Goal: Task Accomplishment & Management: Use online tool/utility

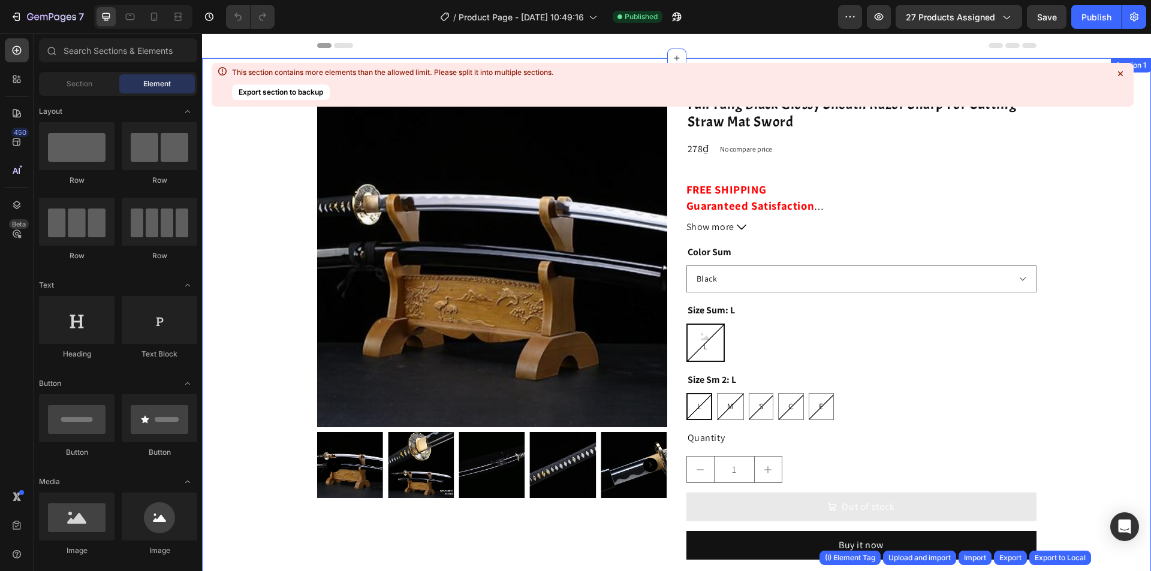
click at [1122, 72] on icon at bounding box center [1120, 73] width 5 height 5
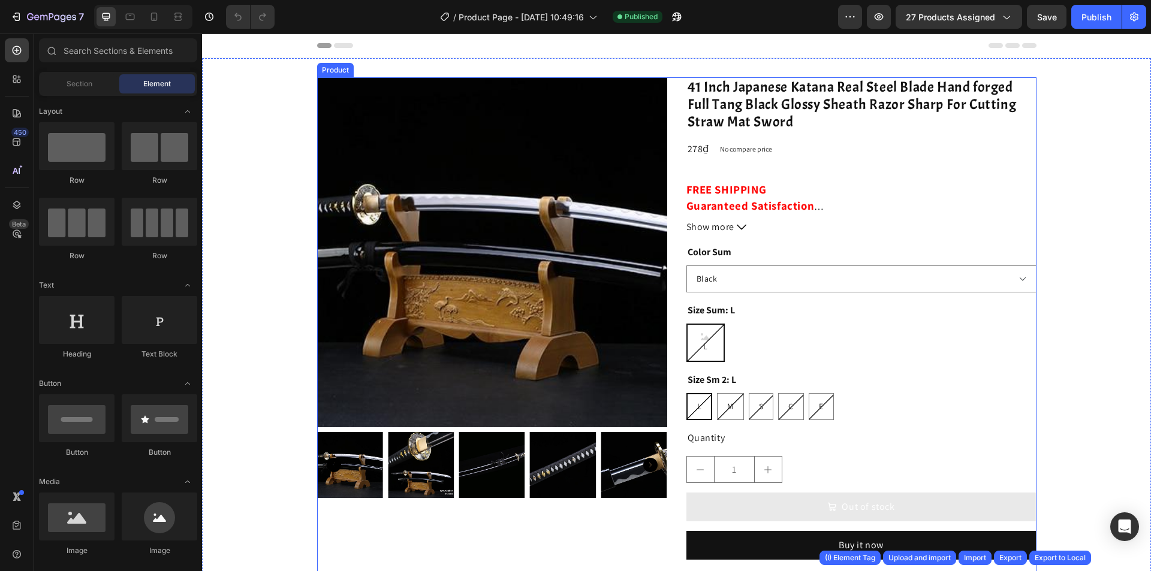
click at [669, 104] on div "Product Images 41 Inch Japanese Katana Real Steel Blade Hand forged Full Tang B…" at bounding box center [676, 393] width 719 height 632
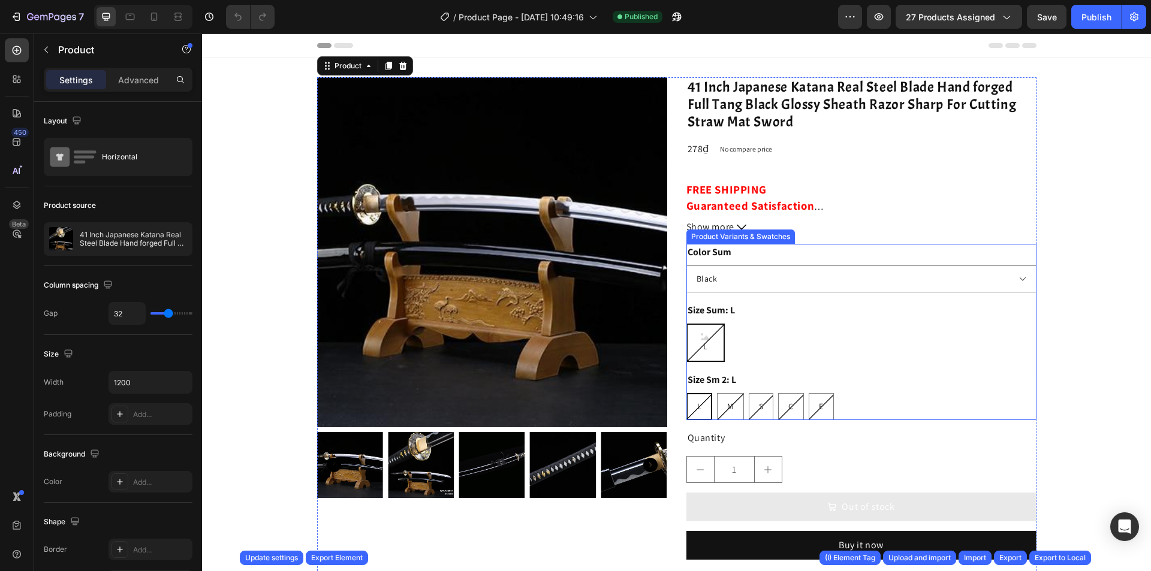
click at [815, 334] on div "L L L" at bounding box center [861, 343] width 350 height 38
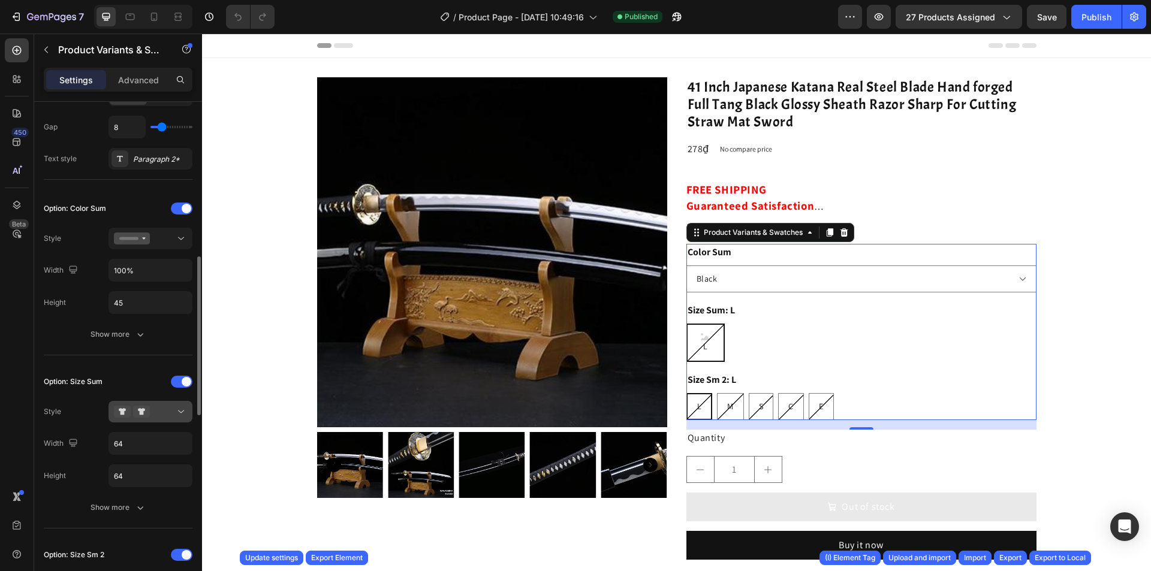
scroll to position [360, 0]
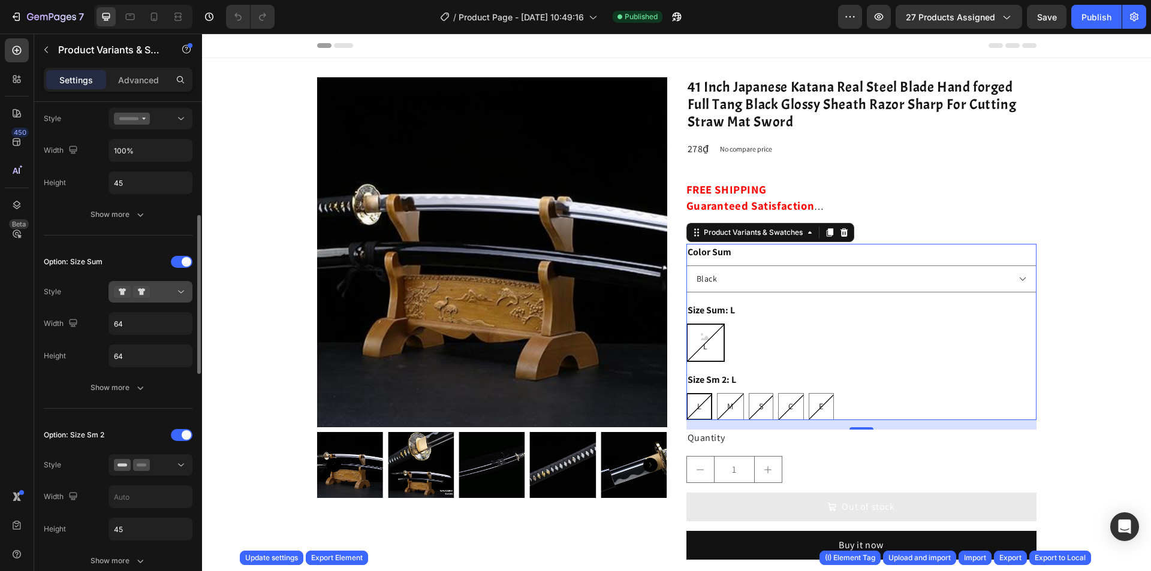
click at [146, 302] on button at bounding box center [150, 292] width 84 height 22
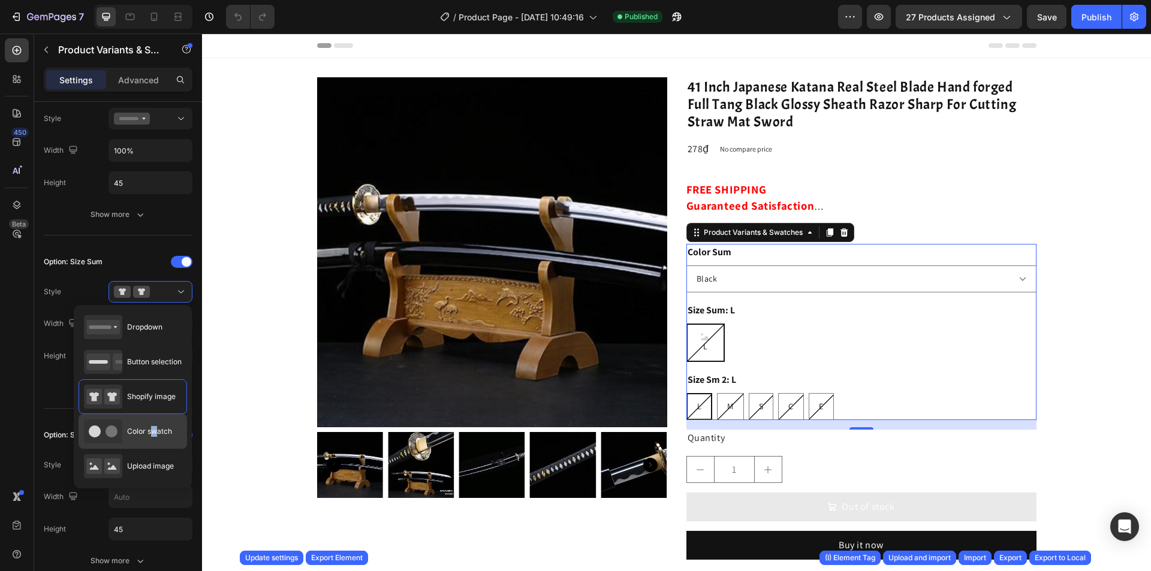
drag, startPoint x: 153, startPoint y: 426, endPoint x: 156, endPoint y: 445, distance: 18.8
click at [158, 449] on div "Color swatch" at bounding box center [133, 466] width 108 height 35
type input "45"
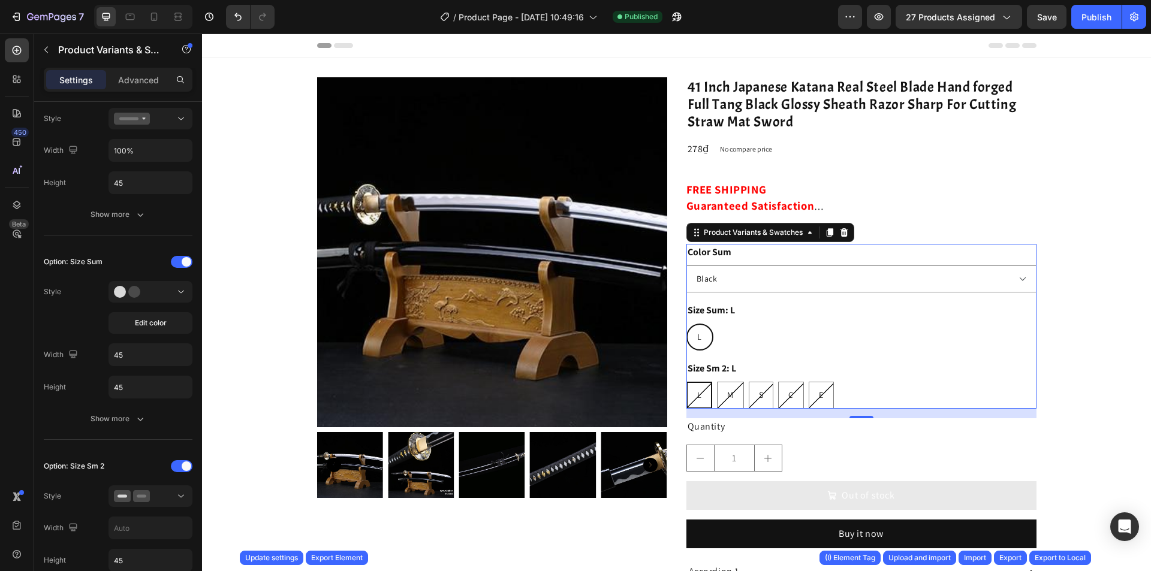
click at [156, 445] on div "450 Beta Sections(18) Elements(84) Section Element Hero Section Product Detail …" at bounding box center [101, 303] width 202 height 538
click at [158, 328] on span "Edit color" at bounding box center [151, 323] width 32 height 11
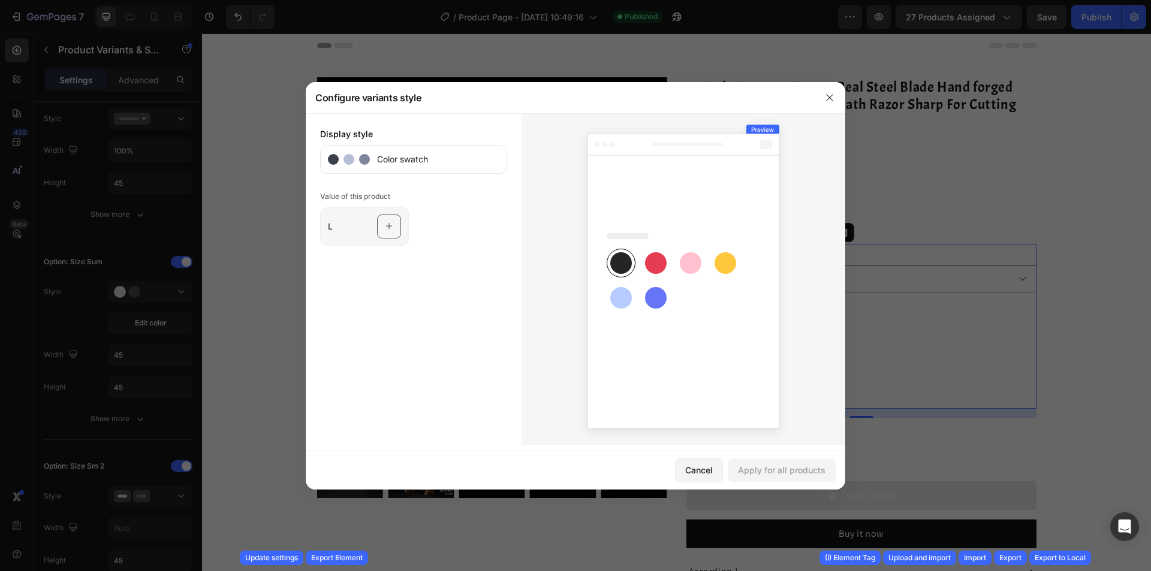
click at [383, 223] on div at bounding box center [389, 227] width 24 height 24
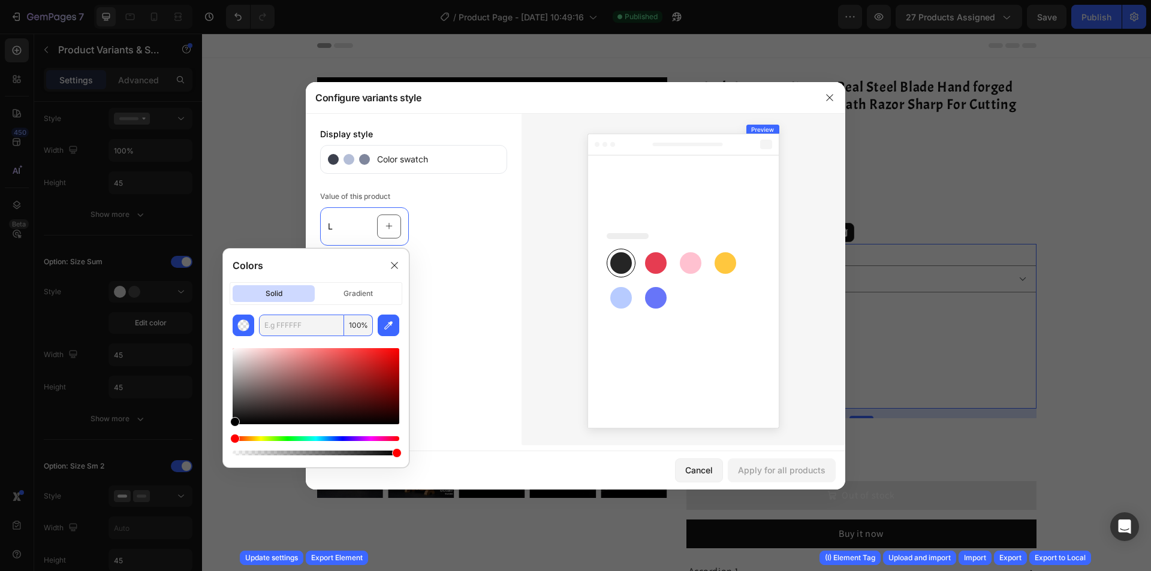
click at [314, 325] on input "text" at bounding box center [301, 326] width 85 height 22
type input "111111"
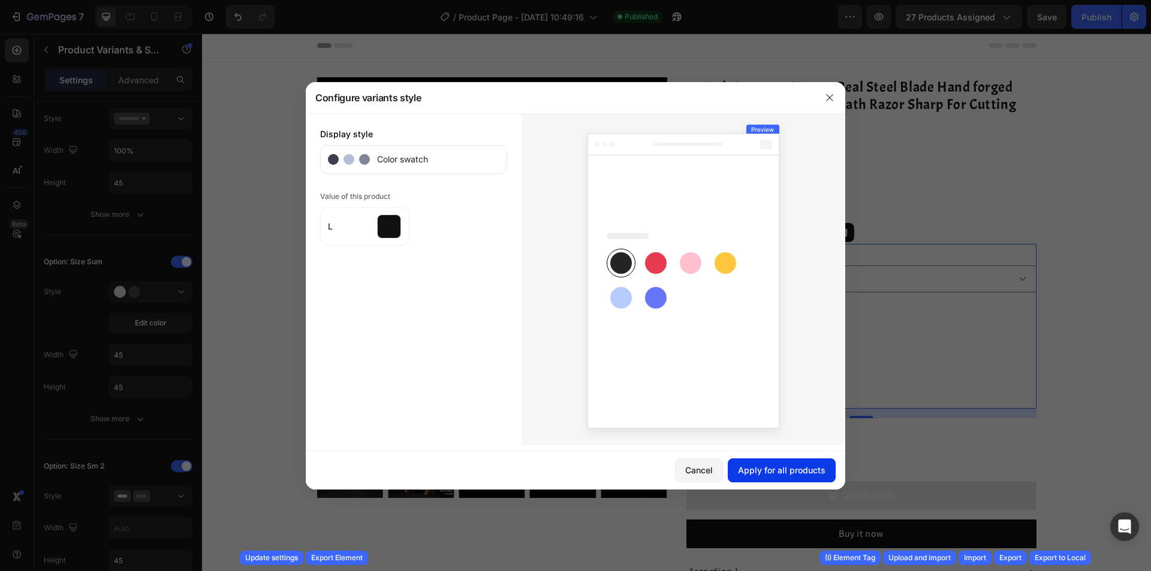
click at [789, 480] on button "Apply for all products" at bounding box center [782, 471] width 108 height 24
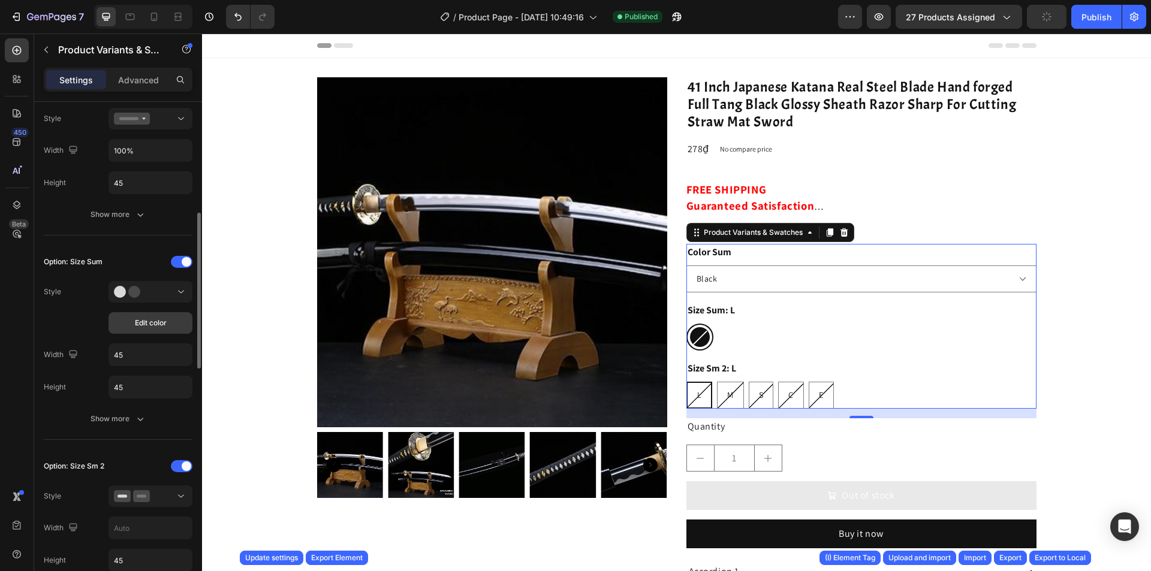
click at [152, 318] on span "Edit color" at bounding box center [151, 323] width 32 height 11
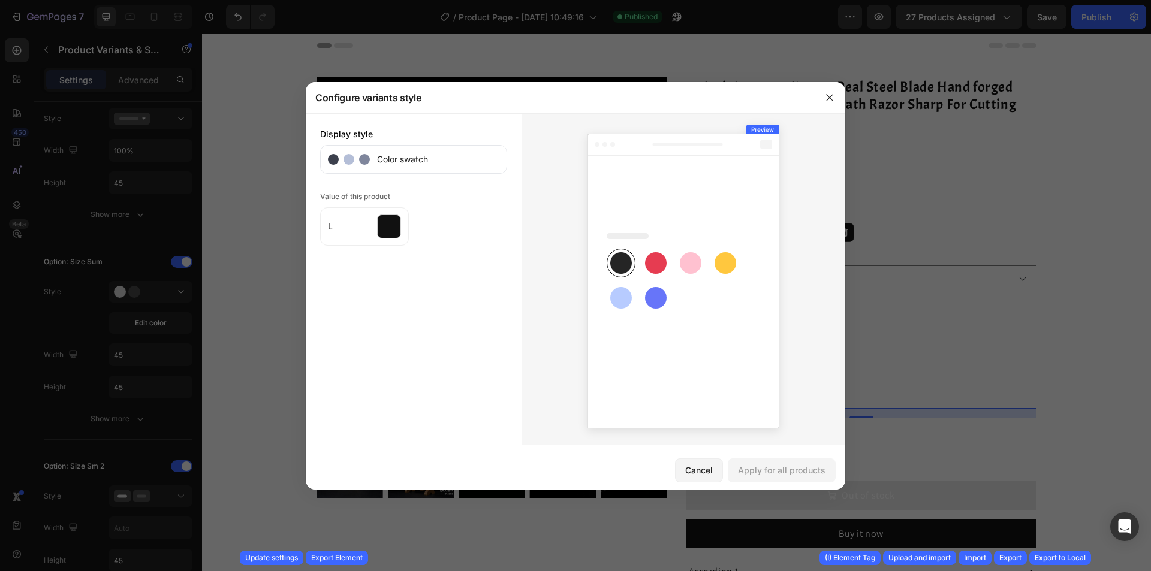
click at [942, 176] on div at bounding box center [575, 285] width 1151 height 571
click at [833, 95] on icon "button" at bounding box center [830, 98] width 10 height 10
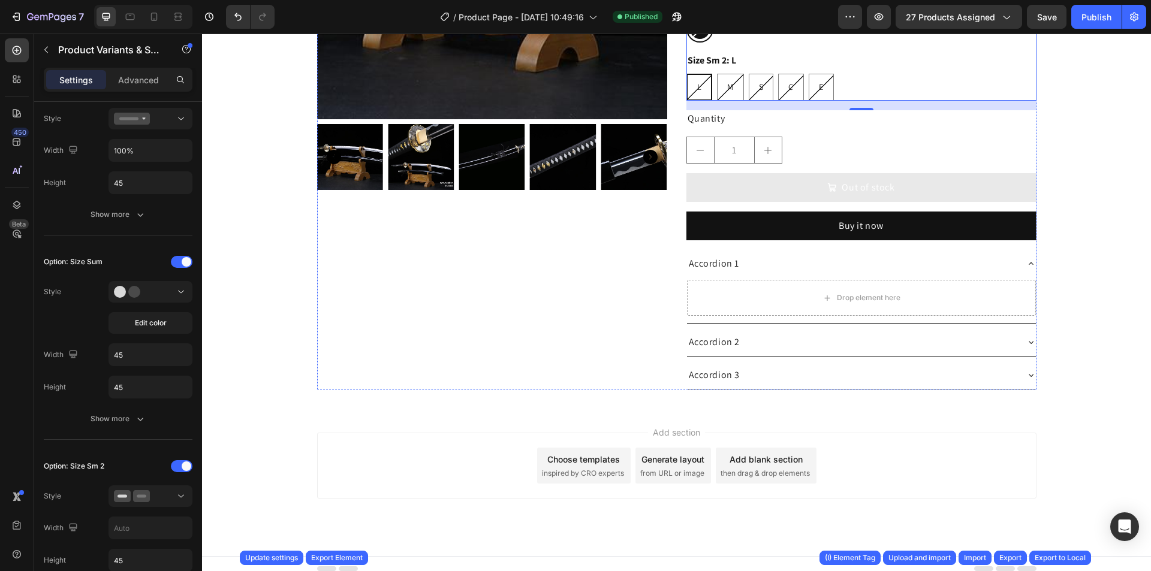
scroll to position [318, 0]
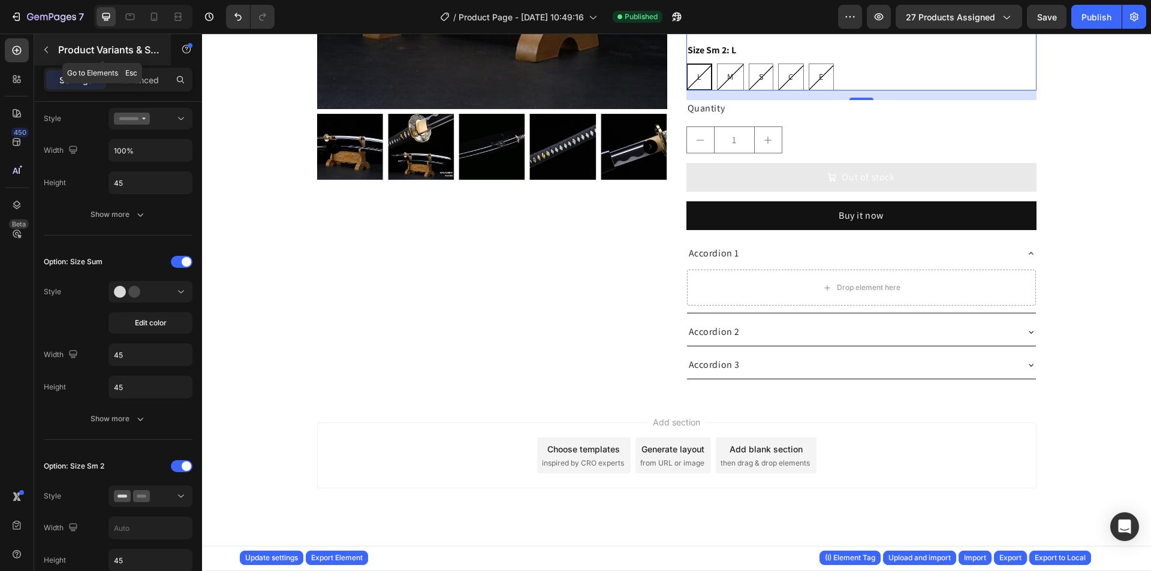
click at [118, 44] on p "Product Variants & Swatches" at bounding box center [109, 50] width 102 height 14
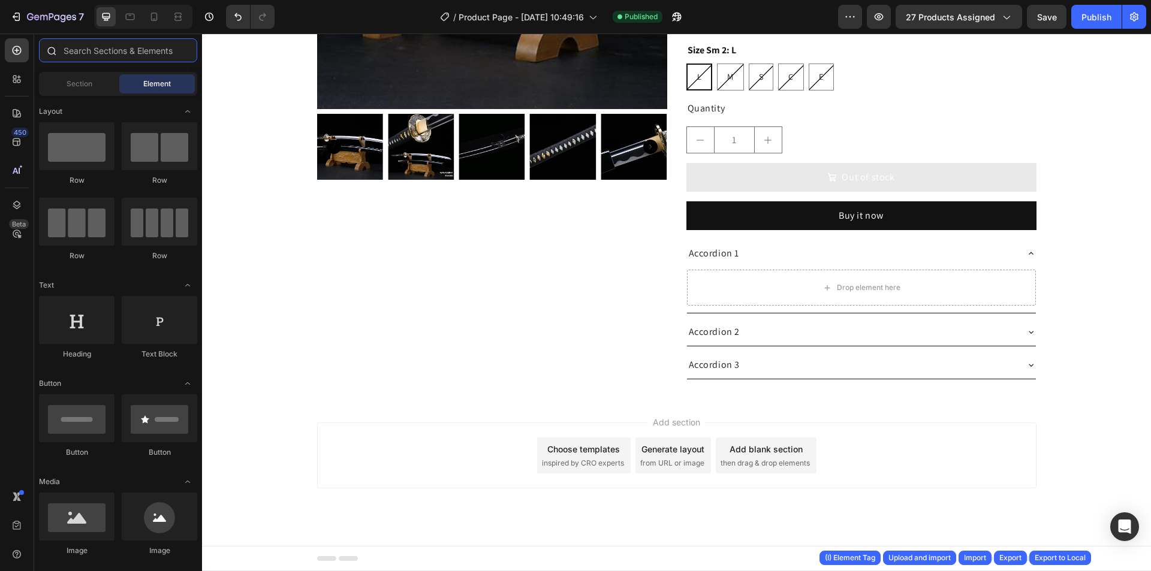
click at [125, 45] on input "text" at bounding box center [118, 50] width 158 height 24
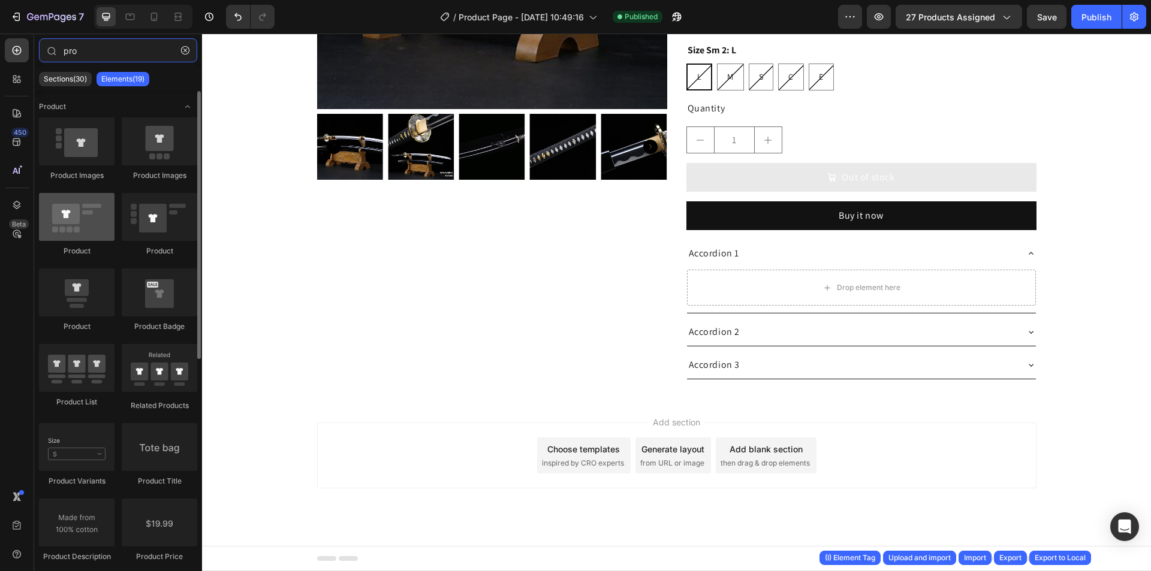
type input "pro"
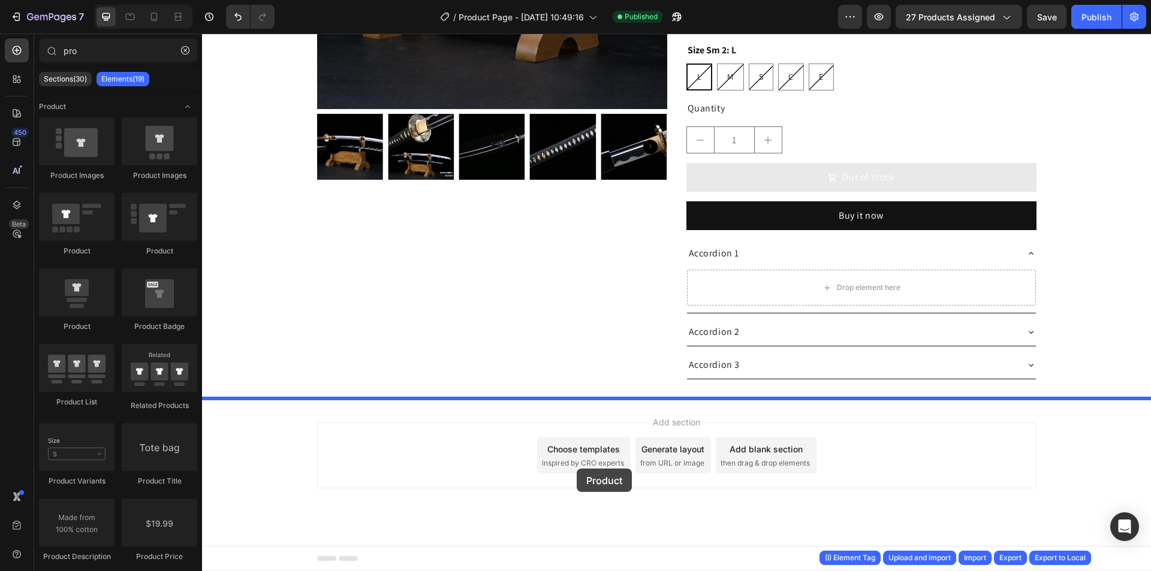
drag, startPoint x: 302, startPoint y: 263, endPoint x: 577, endPoint y: 465, distance: 341.7
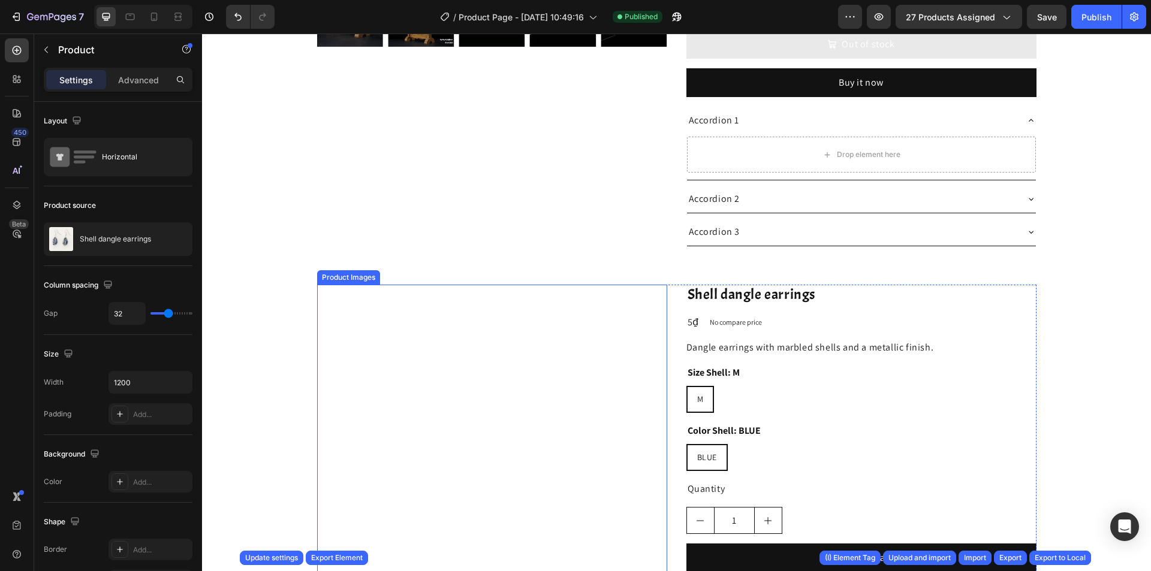
scroll to position [558, 0]
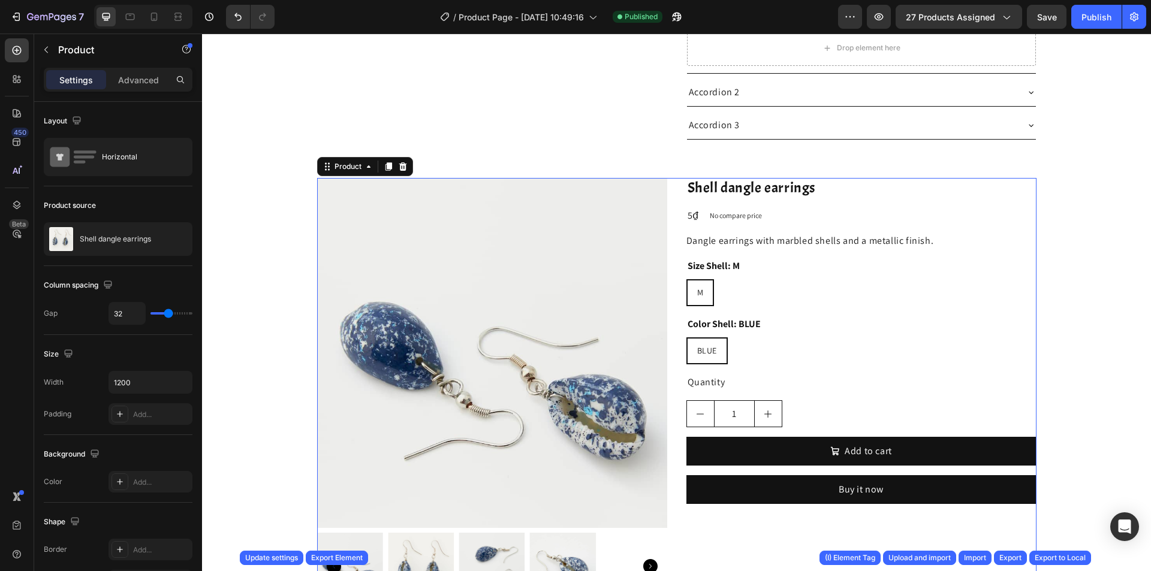
click at [806, 394] on div "Shell dangle earrings Product Title 5₫ Product Price Product Price No compare p…" at bounding box center [861, 393] width 350 height 430
click at [768, 346] on div "BLUE BLUE BLUE" at bounding box center [861, 350] width 350 height 27
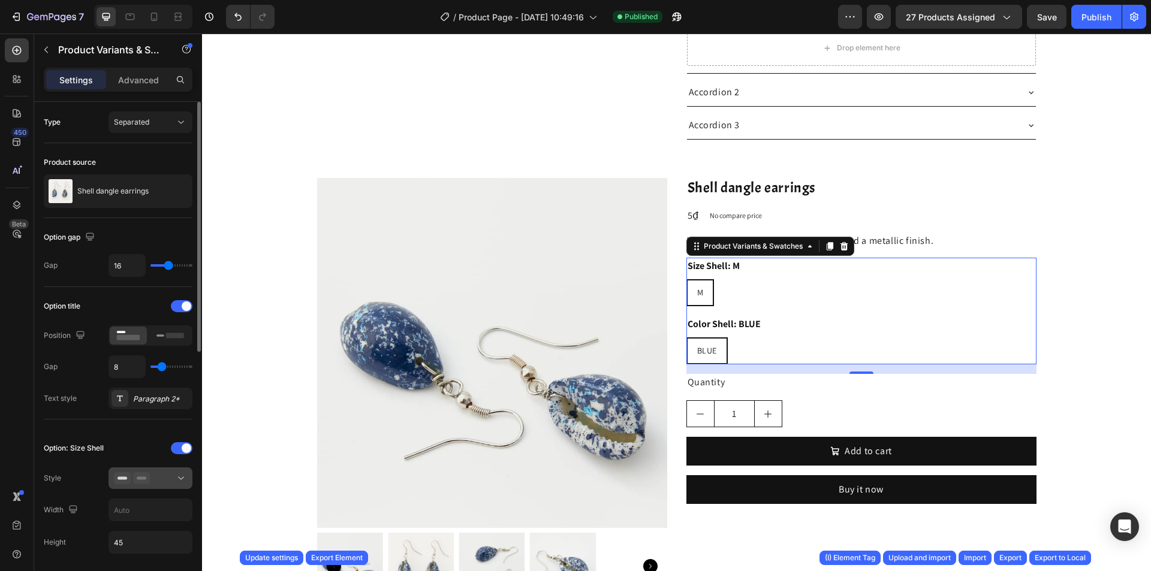
click at [150, 474] on div at bounding box center [150, 478] width 73 height 12
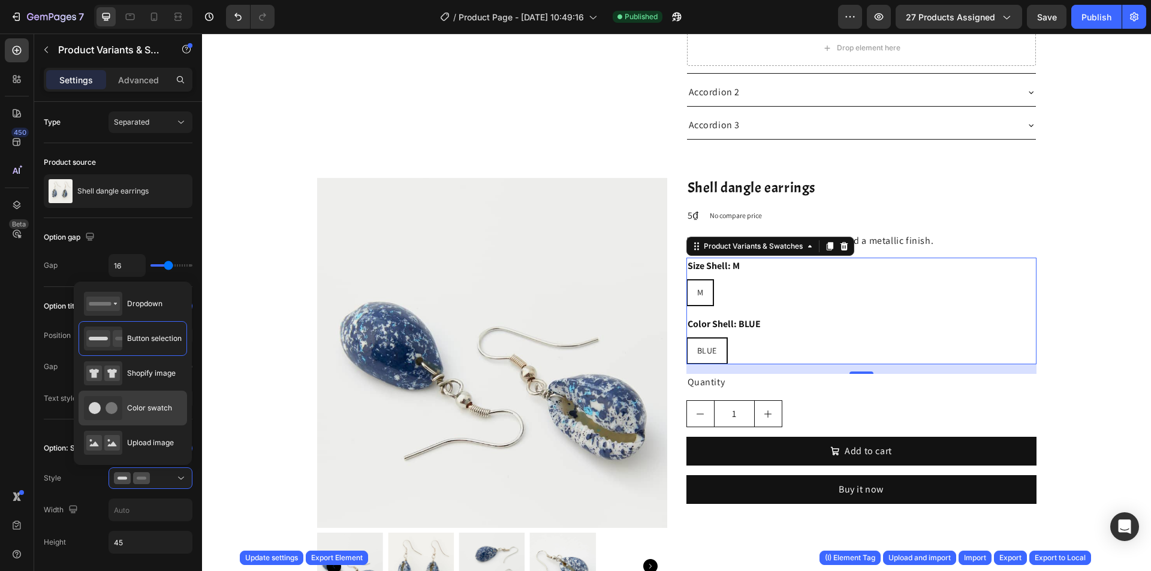
click at [157, 400] on div "Color swatch" at bounding box center [128, 408] width 88 height 24
type input "45"
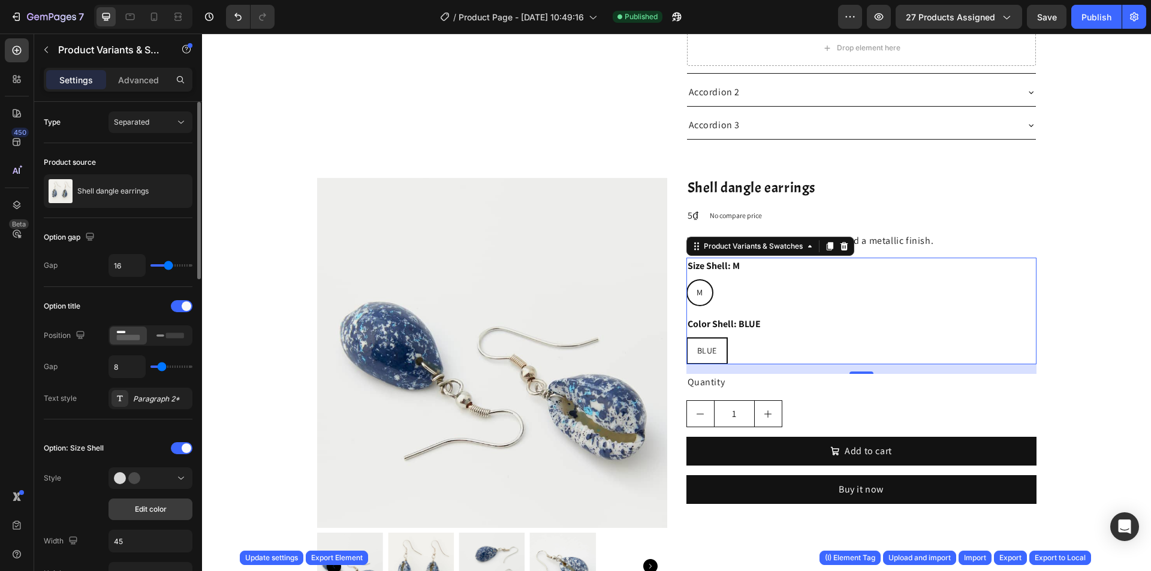
click at [159, 512] on span "Edit color" at bounding box center [151, 509] width 32 height 11
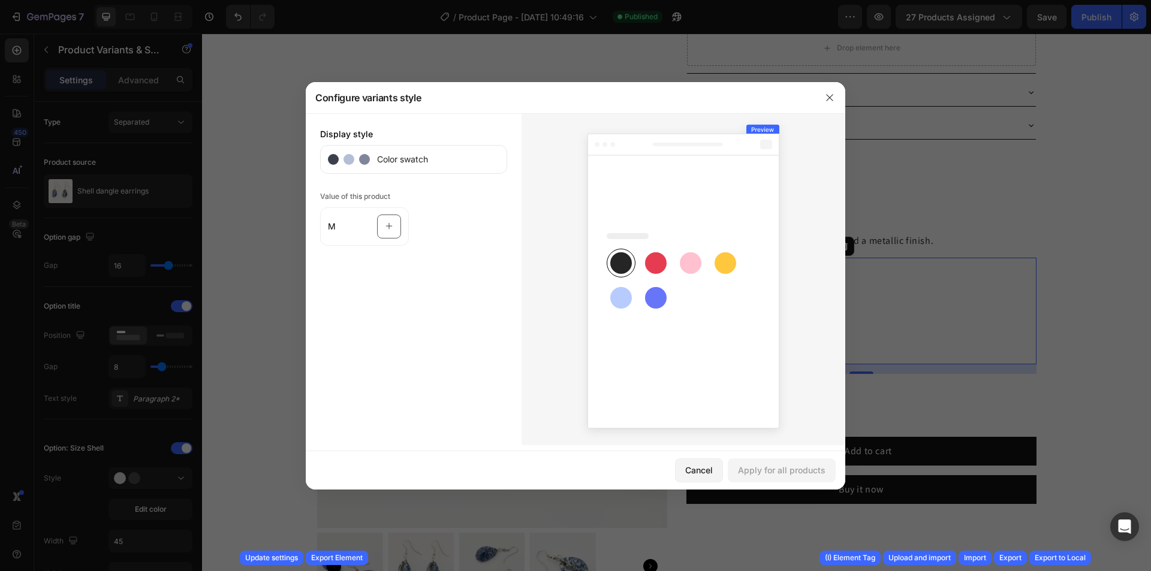
click at [996, 279] on div at bounding box center [575, 285] width 1151 height 571
click at [832, 95] on icon "button" at bounding box center [829, 97] width 7 height 7
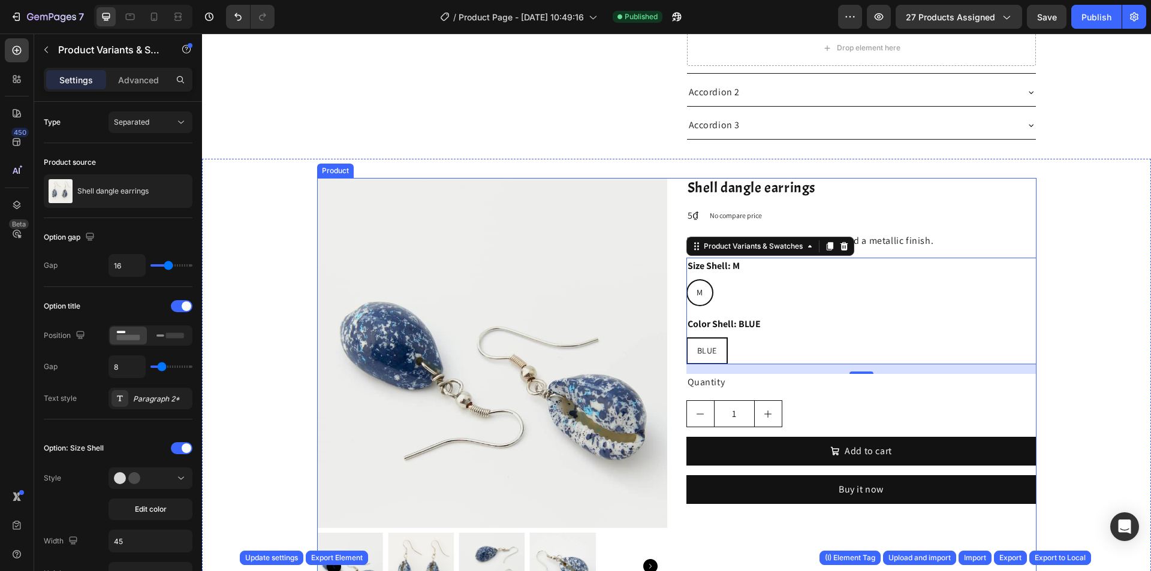
click at [659, 272] on img at bounding box center [492, 353] width 350 height 350
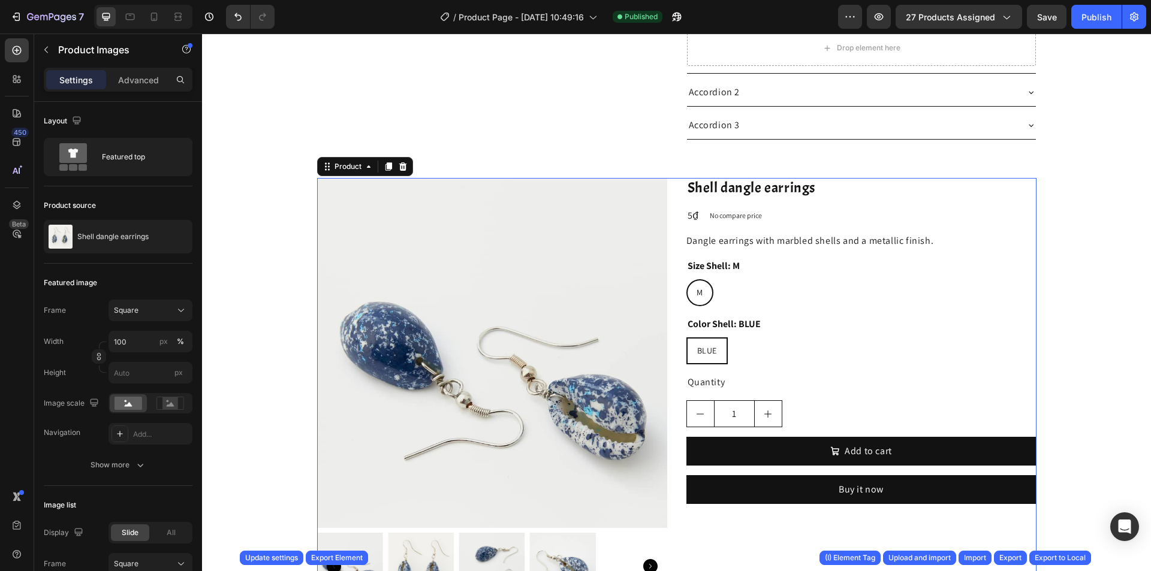
click at [670, 272] on div "Product Images Shell dangle earrings Product Title 5₫ Product Price Product Pri…" at bounding box center [676, 393] width 719 height 430
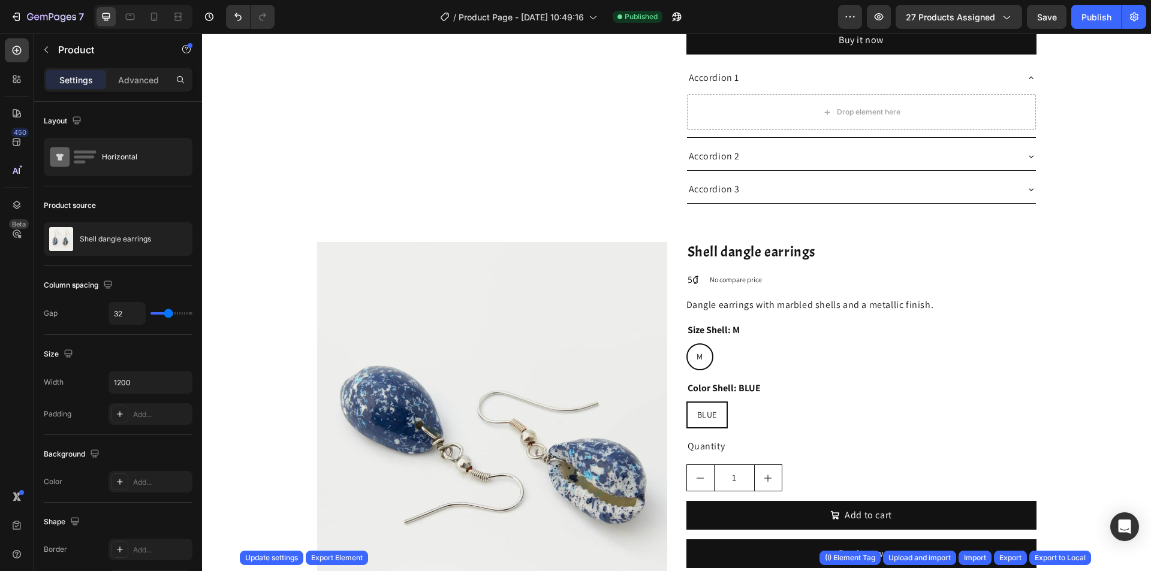
scroll to position [498, 0]
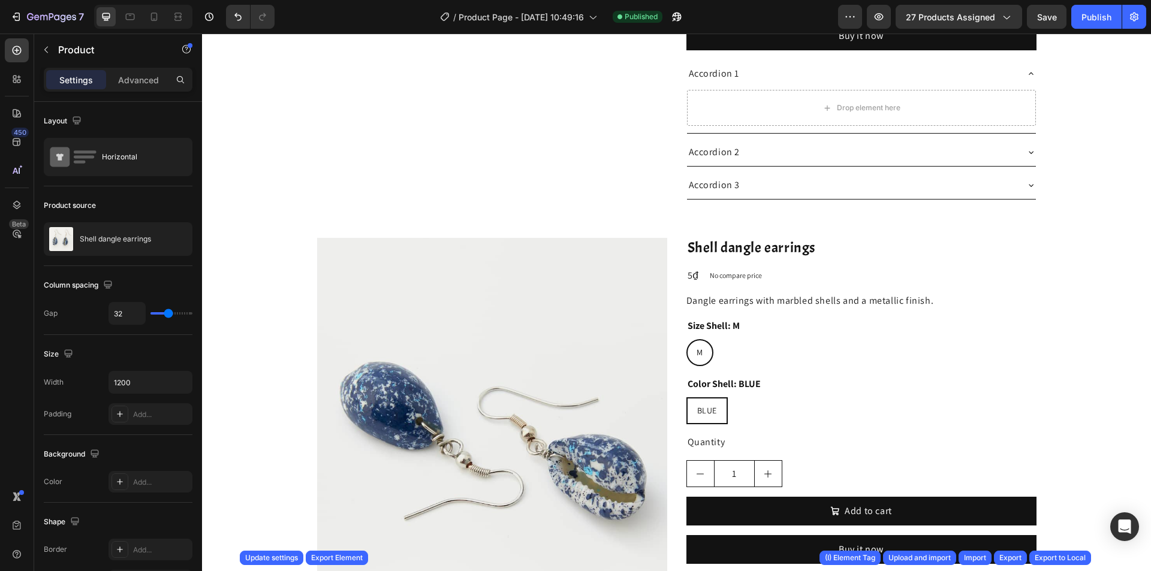
click at [670, 331] on div "Product Images Shell dangle earrings Product Title 5₫ Product Price Product Pri…" at bounding box center [676, 453] width 719 height 430
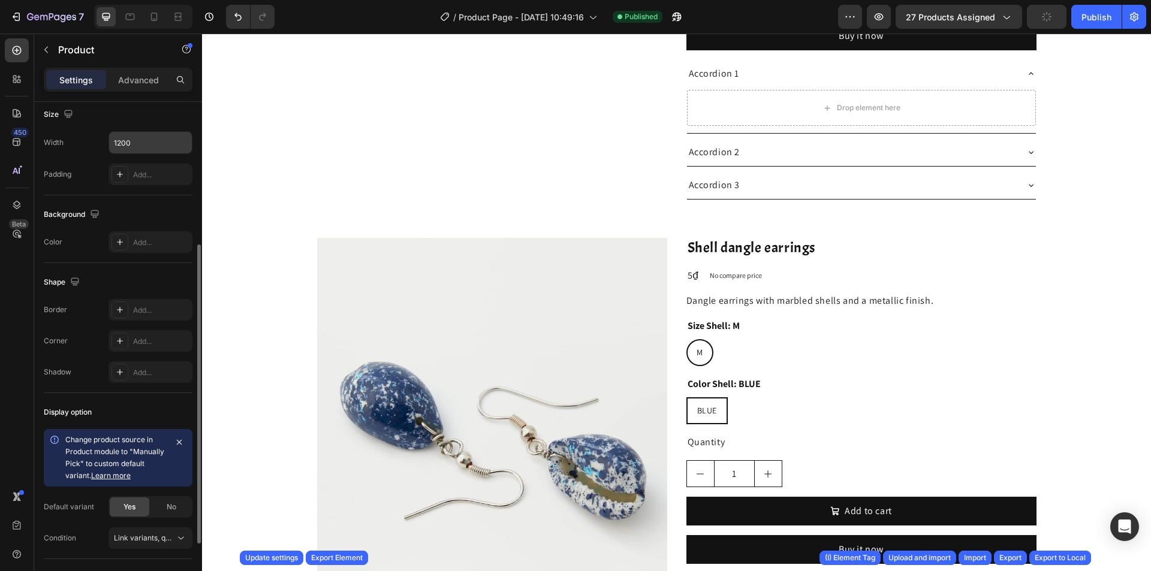
scroll to position [0, 0]
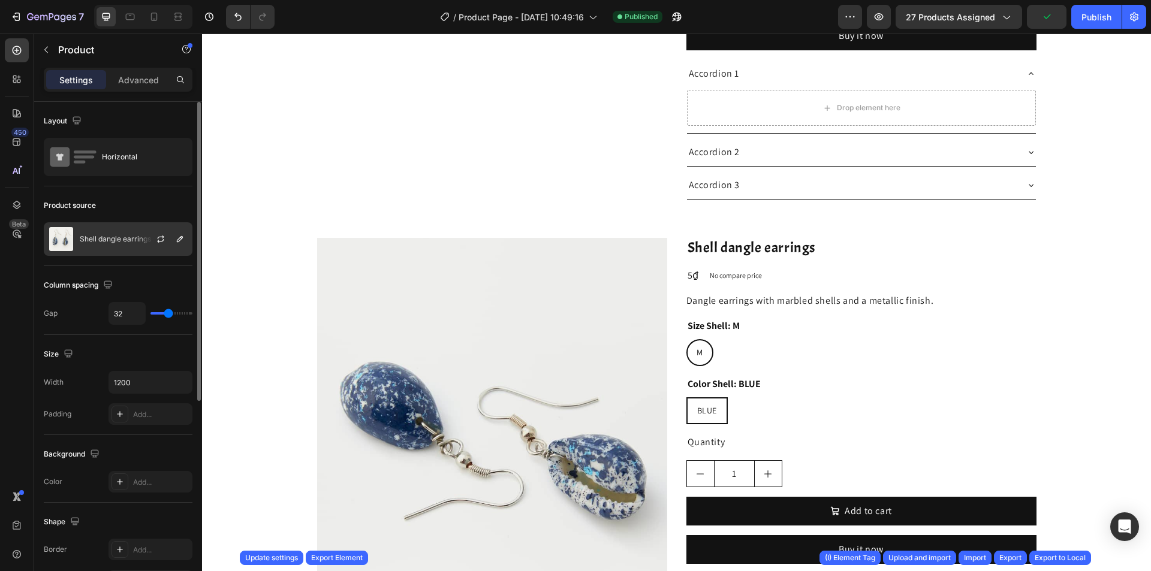
click at [121, 243] on div "Shell dangle earrings" at bounding box center [118, 239] width 149 height 34
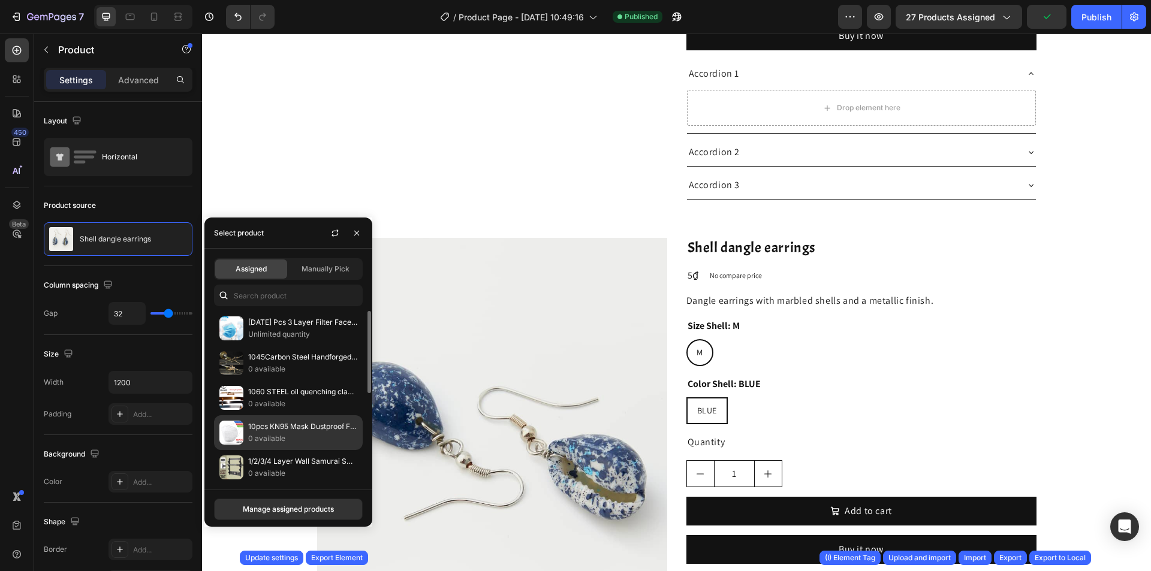
click at [292, 439] on p "0 available" at bounding box center [302, 439] width 109 height 12
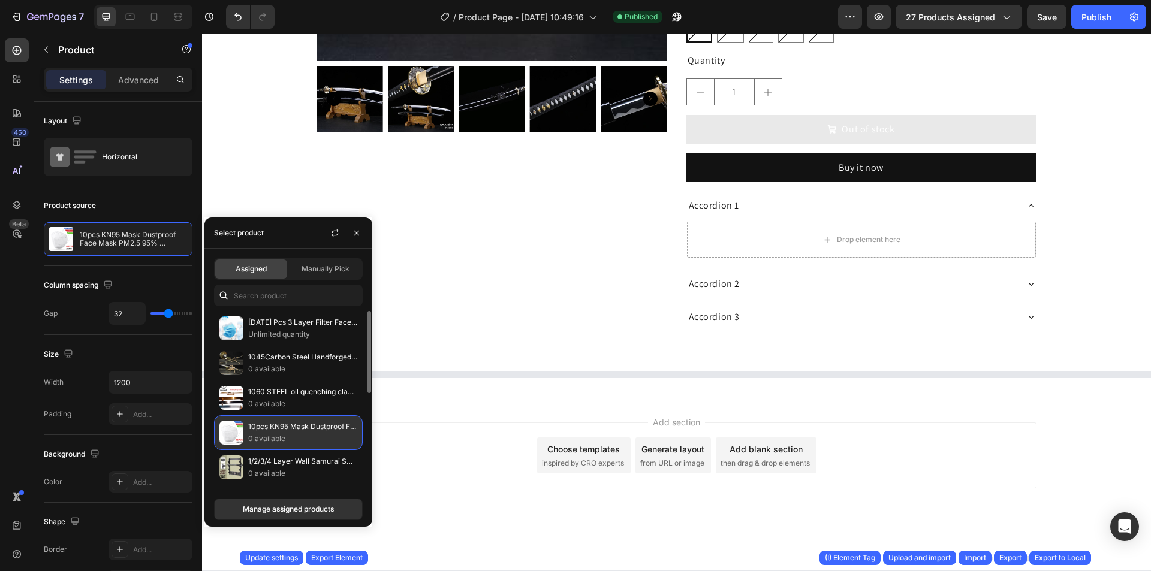
scroll to position [498, 0]
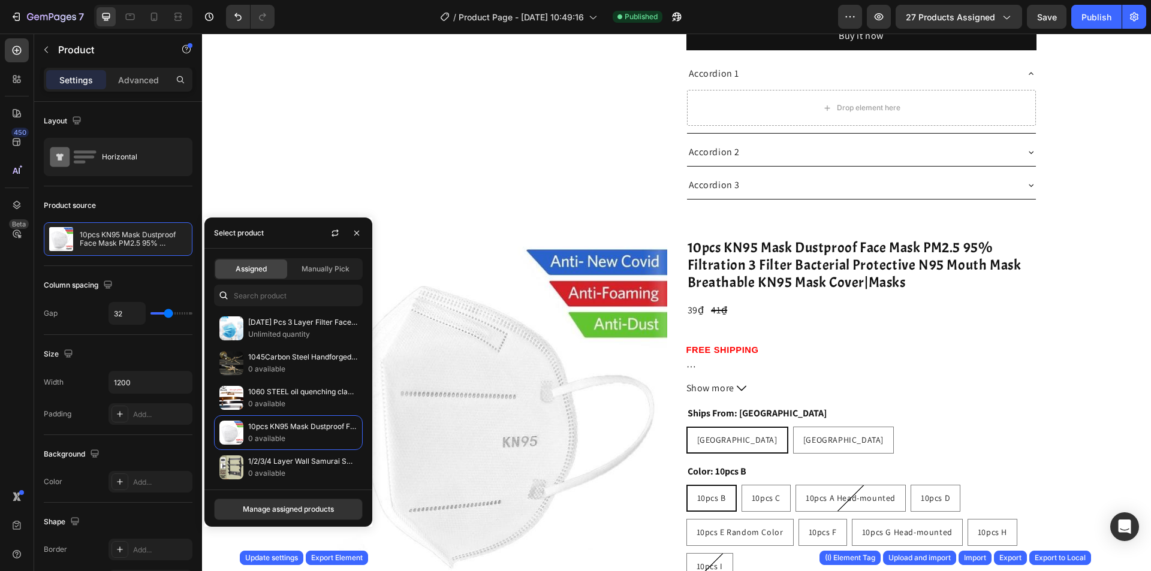
click at [686, 461] on div "Ships From: [GEOGRAPHIC_DATA] [GEOGRAPHIC_DATA] [GEOGRAPHIC_DATA] [GEOGRAPHIC_D…" at bounding box center [861, 492] width 350 height 175
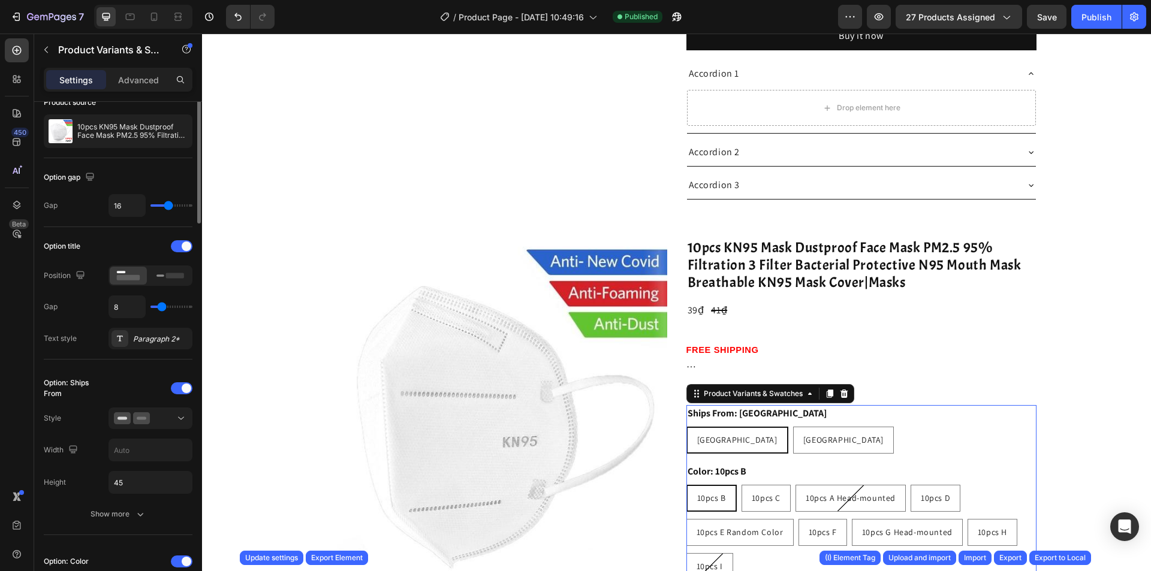
scroll to position [0, 0]
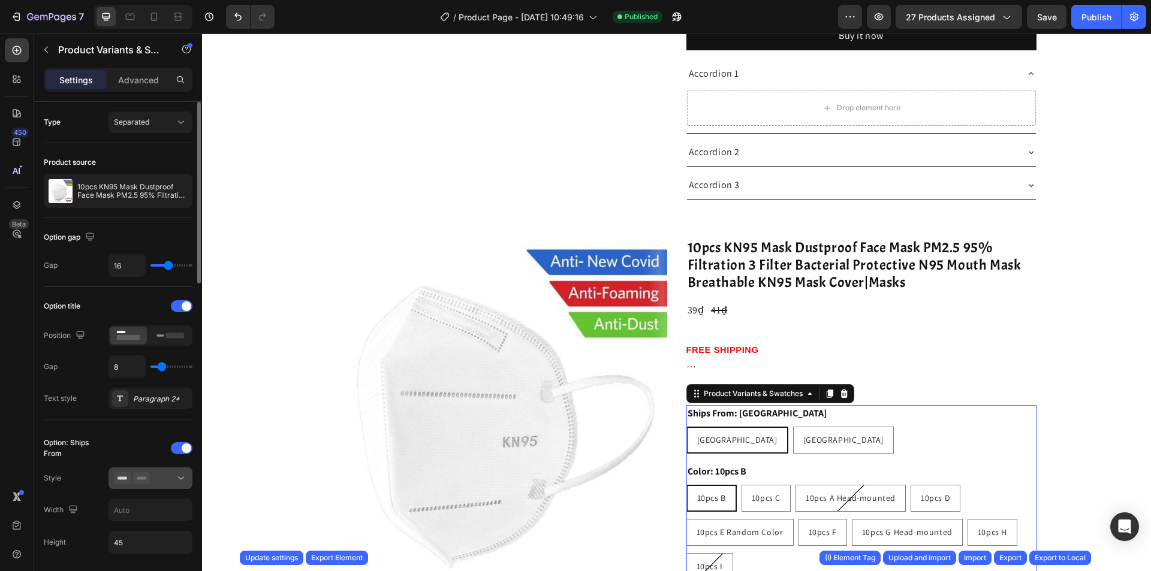
click at [153, 473] on div at bounding box center [150, 478] width 73 height 12
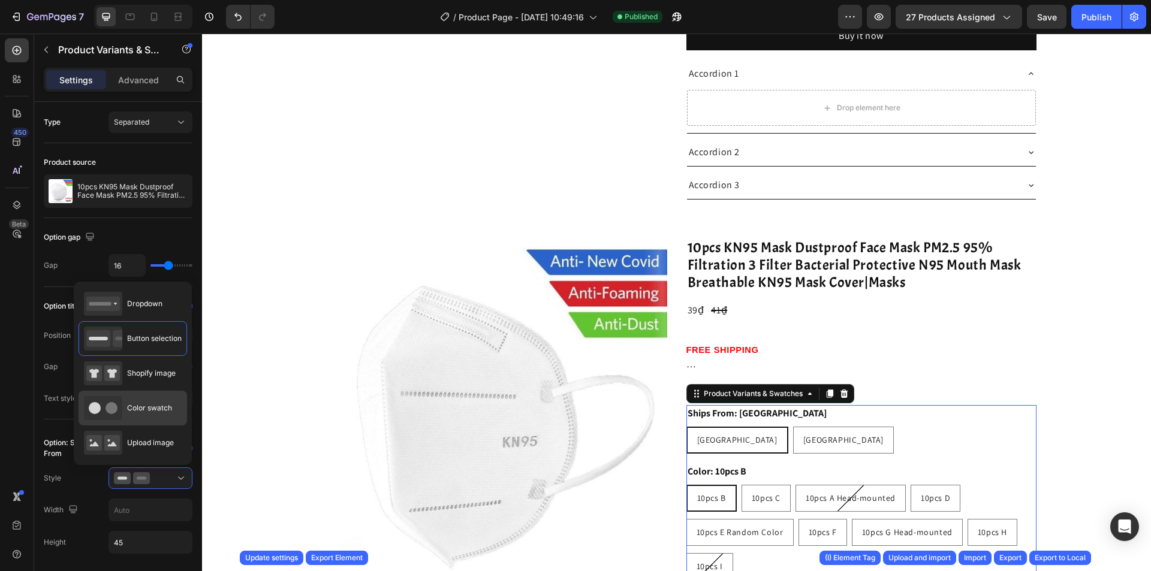
click at [143, 405] on span "Color swatch" at bounding box center [149, 408] width 45 height 11
type input "45"
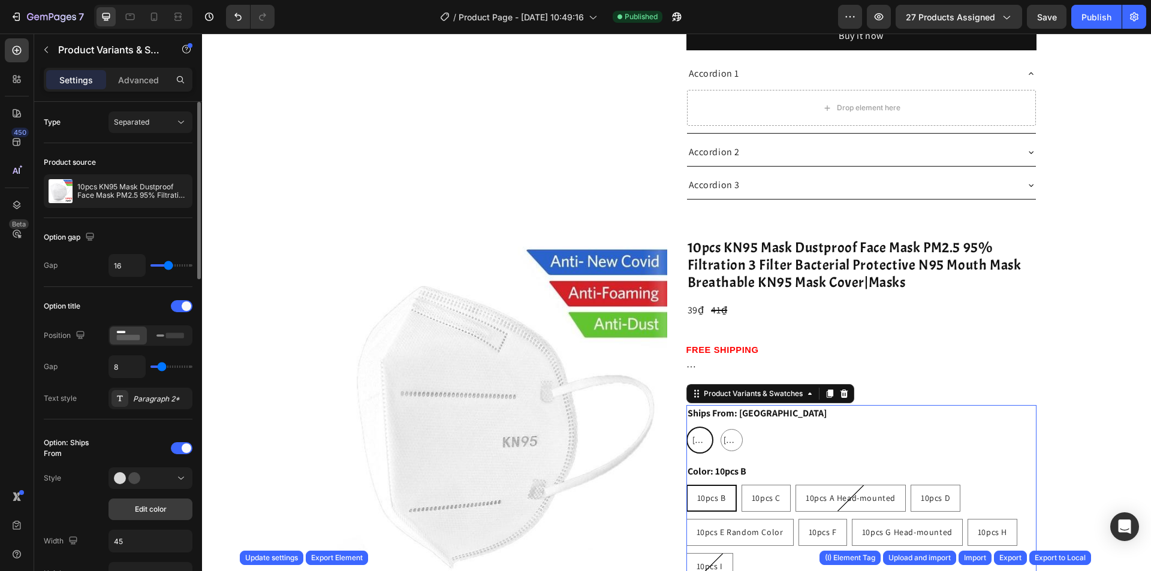
click at [158, 509] on span "Edit color" at bounding box center [151, 509] width 32 height 11
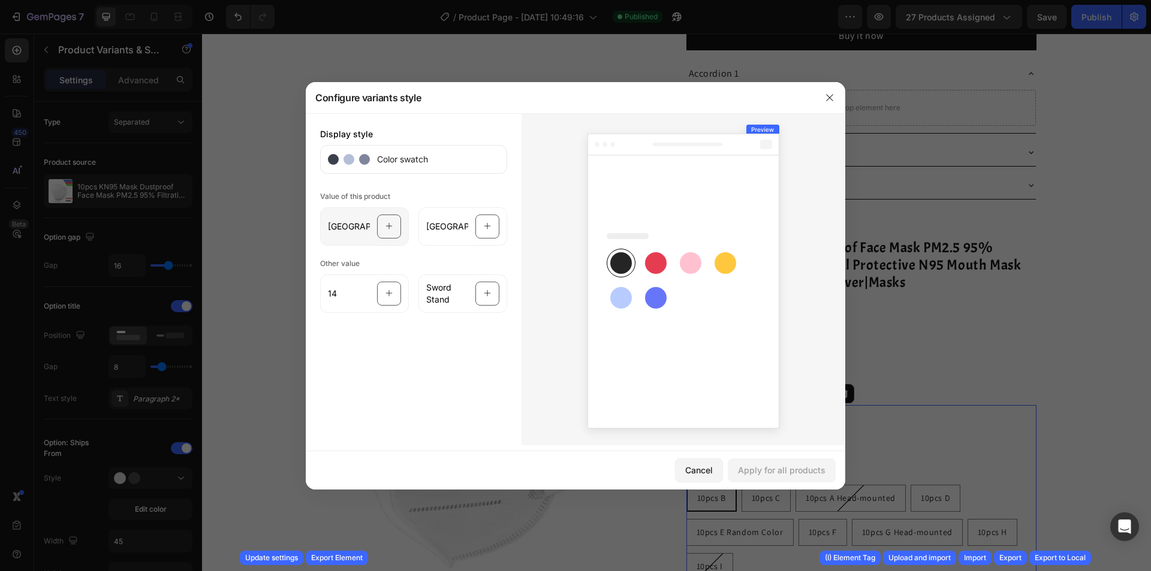
click at [387, 231] on icon at bounding box center [389, 226] width 8 height 23
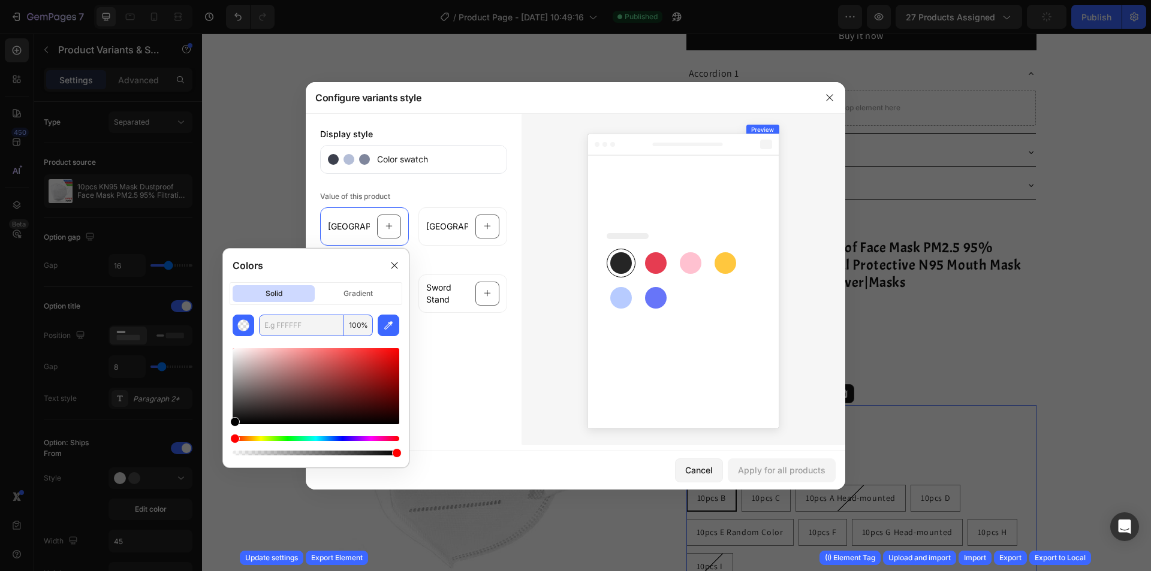
click at [310, 321] on input "text" at bounding box center [301, 326] width 85 height 22
type input "2222"
click at [522, 432] on div at bounding box center [683, 279] width 324 height 332
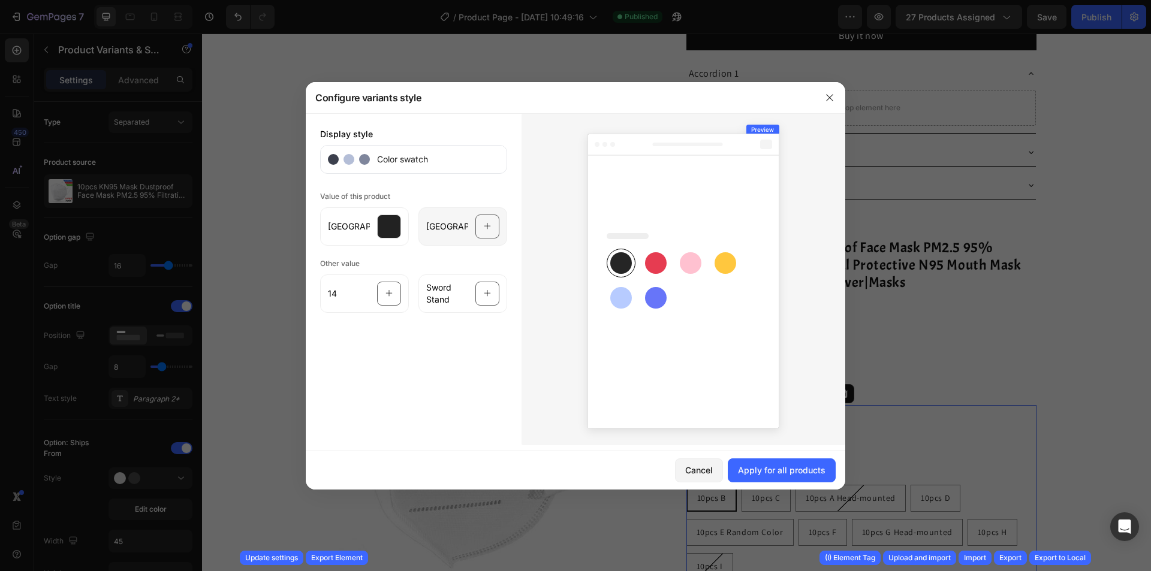
click at [487, 239] on div "[GEOGRAPHIC_DATA]" at bounding box center [462, 226] width 89 height 38
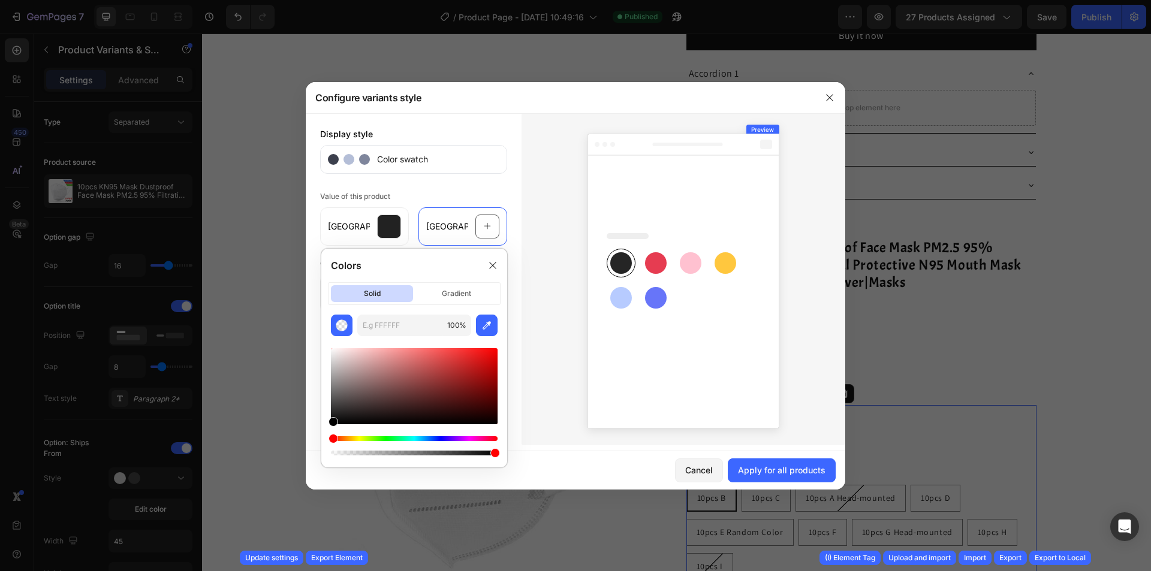
click at [397, 343] on div at bounding box center [414, 397] width 167 height 122
click at [393, 324] on input "text" at bounding box center [399, 326] width 85 height 22
type input "333333"
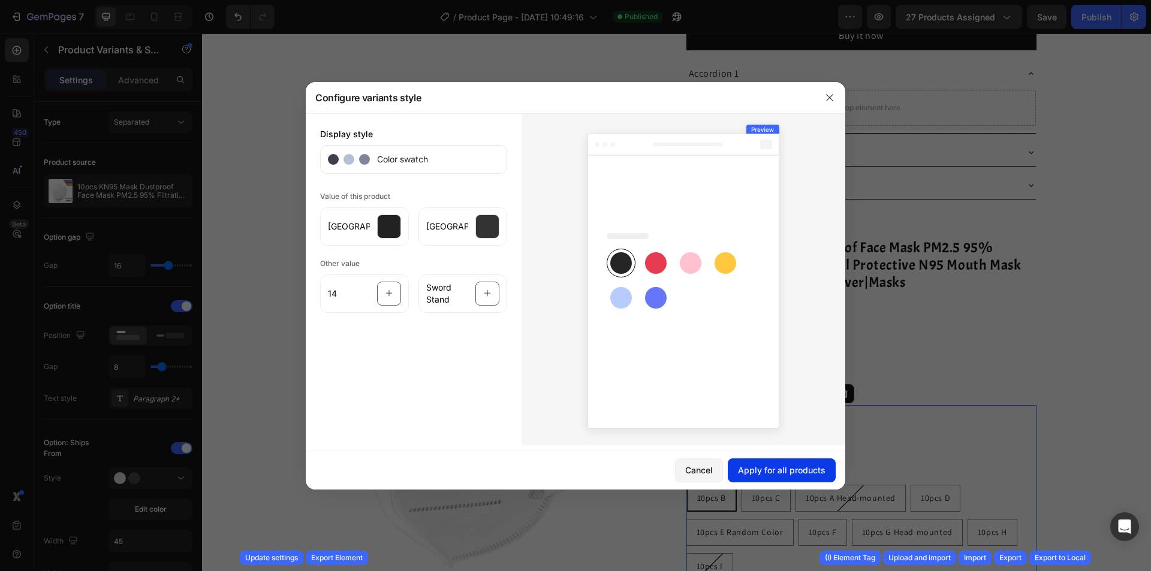
click at [770, 470] on div "Apply for all products" at bounding box center [782, 470] width 88 height 13
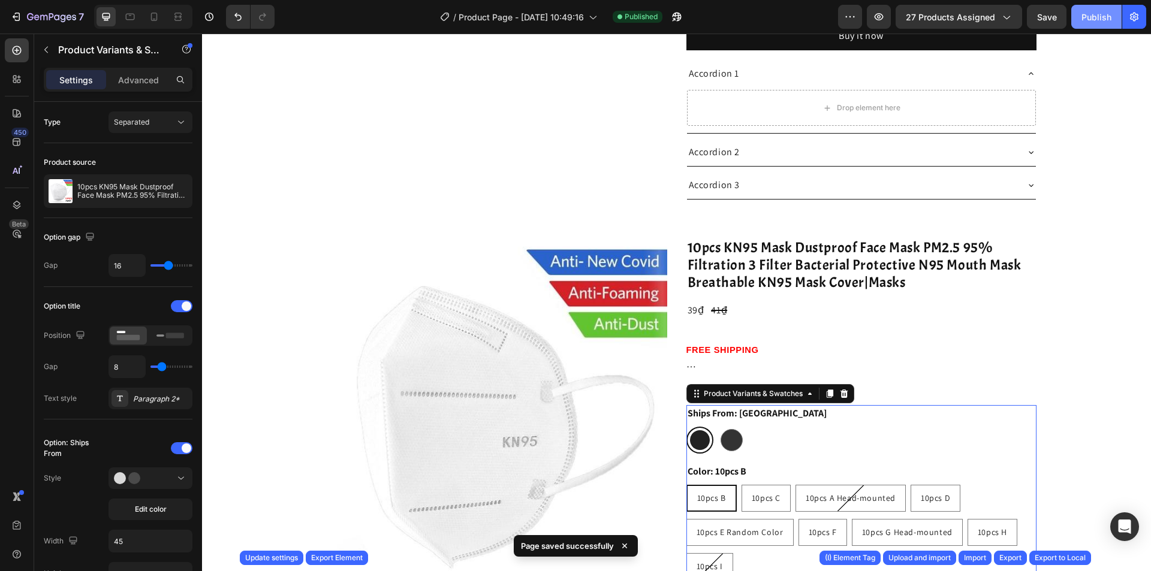
click at [1089, 19] on div "Publish" at bounding box center [1096, 17] width 30 height 13
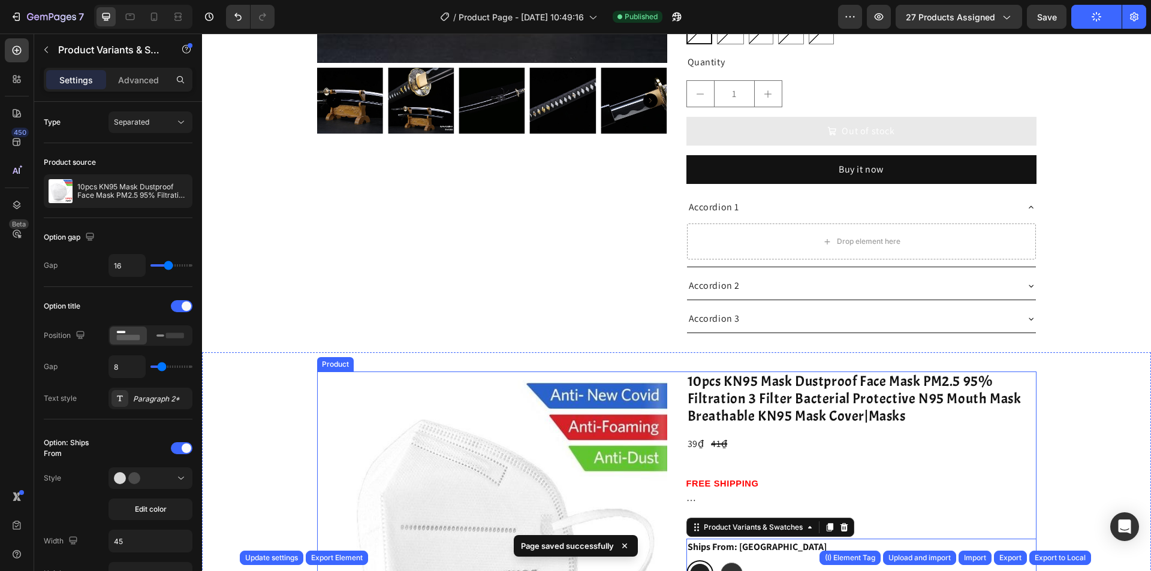
scroll to position [198, 0]
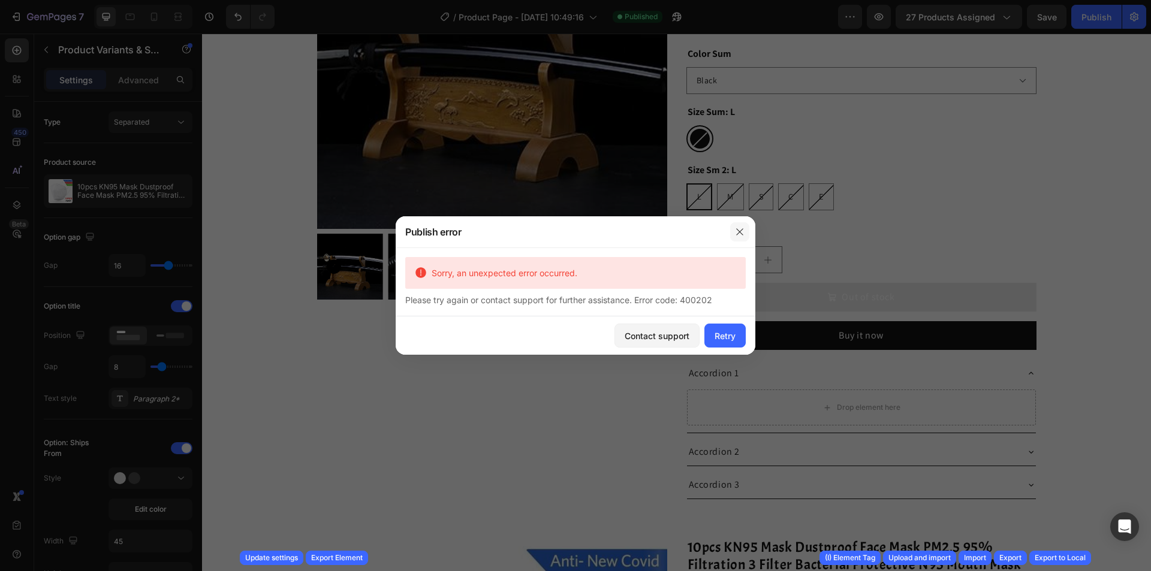
click at [736, 231] on icon "button" at bounding box center [740, 232] width 10 height 10
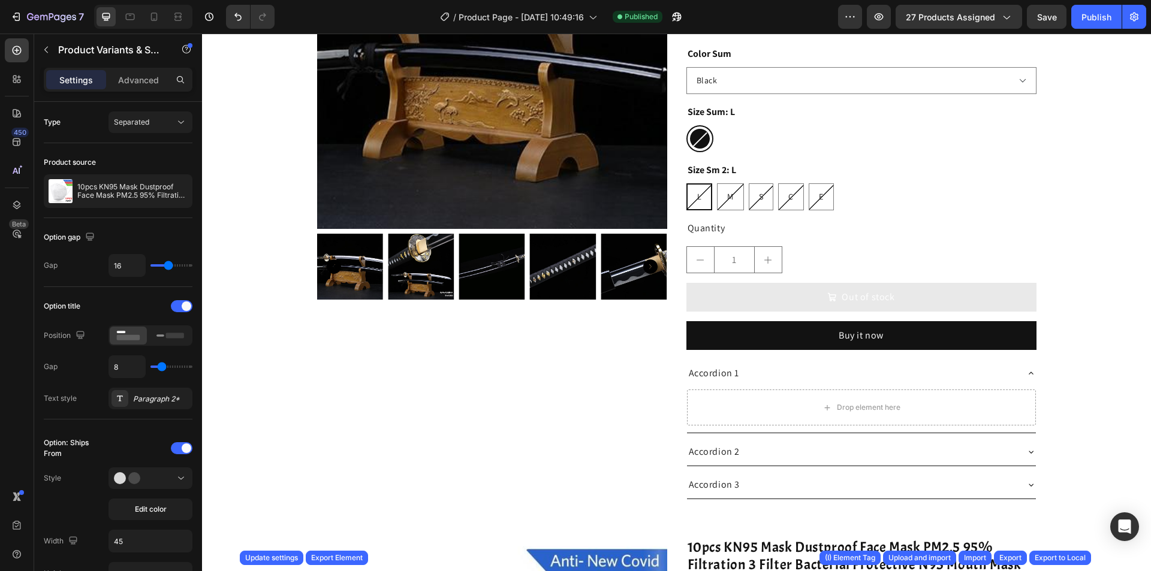
scroll to position [0, 0]
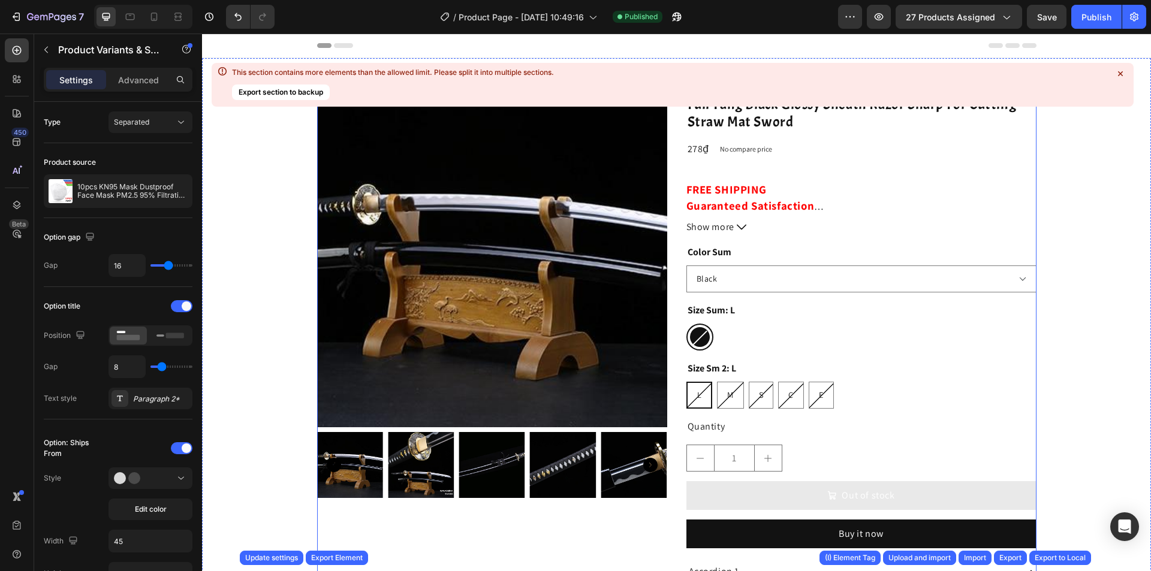
click at [670, 180] on div "Product Images 41 Inch Japanese Katana Real Steel Blade Hand forged Full Tang B…" at bounding box center [676, 387] width 719 height 620
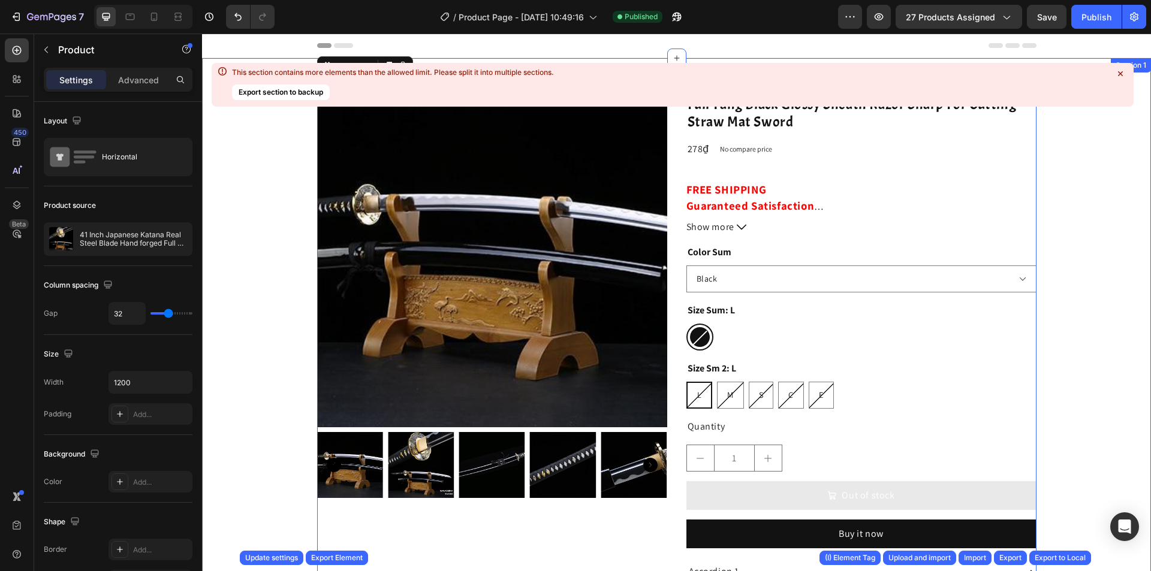
click at [1117, 73] on icon at bounding box center [1120, 74] width 12 height 12
